Goal: Information Seeking & Learning: Learn about a topic

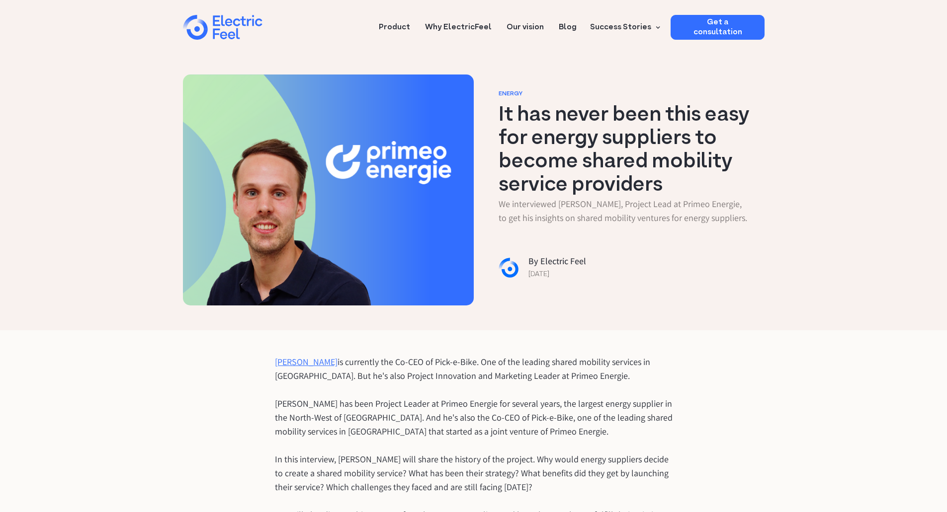
drag, startPoint x: 791, startPoint y: 368, endPoint x: 770, endPoint y: 246, distance: 124.6
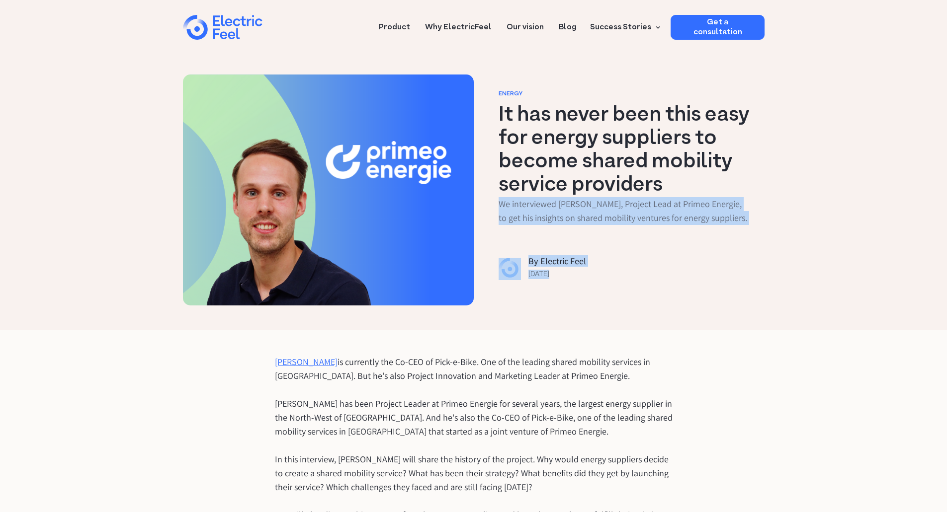
drag, startPoint x: 560, startPoint y: 277, endPoint x: 497, endPoint y: 203, distance: 96.9
click at [497, 203] on div "Energy It has never been this easy for energy suppliers to become shared mobili…" at bounding box center [622, 190] width 286 height 231
click at [499, 205] on div "Energy It has never been this easy for energy suppliers to become shared mobili…" at bounding box center [622, 190] width 286 height 231
click at [502, 204] on p "We interviewed [PERSON_NAME], Project Lead at Primeo Energie, to get his insigh…" at bounding box center [623, 211] width 251 height 28
drag, startPoint x: 501, startPoint y: 204, endPoint x: 770, endPoint y: 221, distance: 269.4
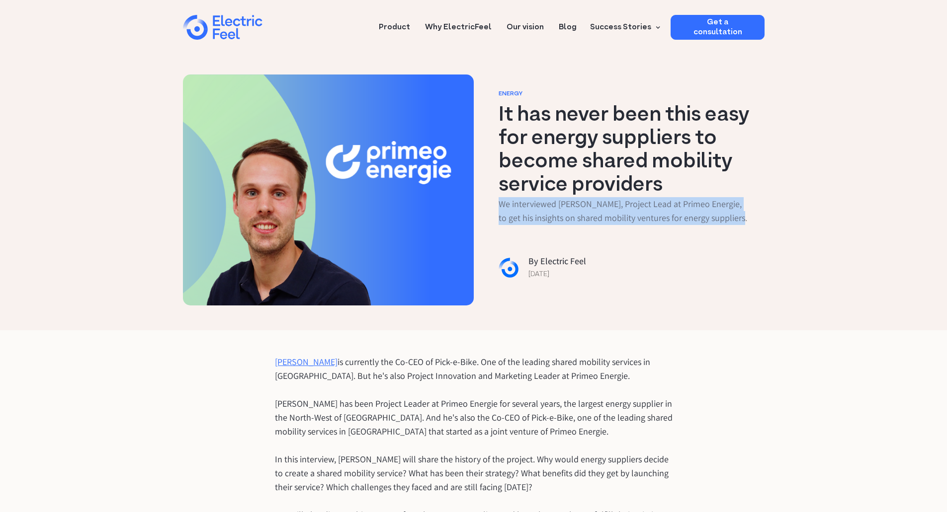
click at [770, 221] on div "Energy It has never been this easy for energy suppliers to become shared mobili…" at bounding box center [473, 165] width 947 height 330
click at [762, 220] on div "Energy It has never been this easy for energy suppliers to become shared mobili…" at bounding box center [622, 190] width 286 height 231
drag, startPoint x: 747, startPoint y: 218, endPoint x: 486, endPoint y: 201, distance: 262.0
click at [486, 201] on div "Energy It has never been this easy for energy suppliers to become shared mobili…" at bounding box center [622, 190] width 286 height 231
click at [497, 203] on div "Energy It has never been this easy for energy suppliers to become shared mobili…" at bounding box center [622, 190] width 286 height 231
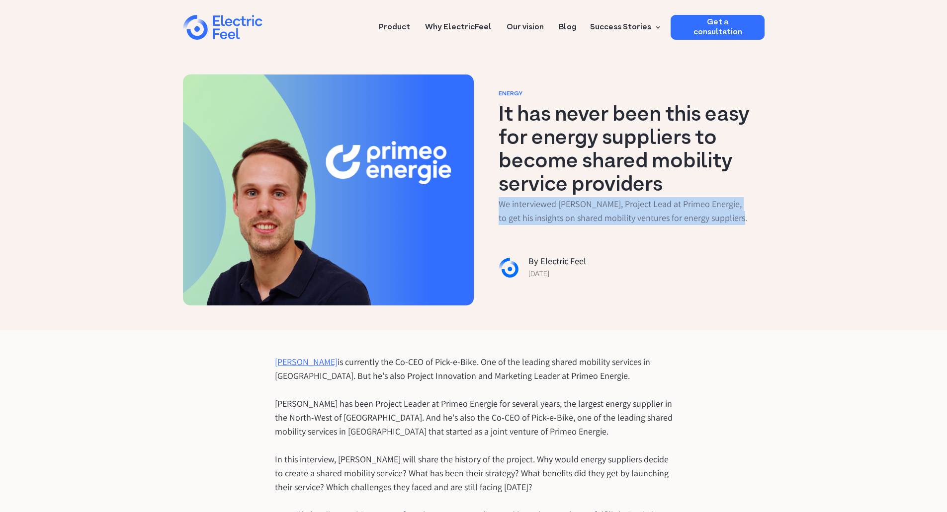
drag, startPoint x: 505, startPoint y: 206, endPoint x: 773, endPoint y: 221, distance: 268.3
click at [773, 221] on div "Energy It has never been this easy for energy suppliers to become shared mobili…" at bounding box center [473, 165] width 947 height 330
